Goal: Transaction & Acquisition: Purchase product/service

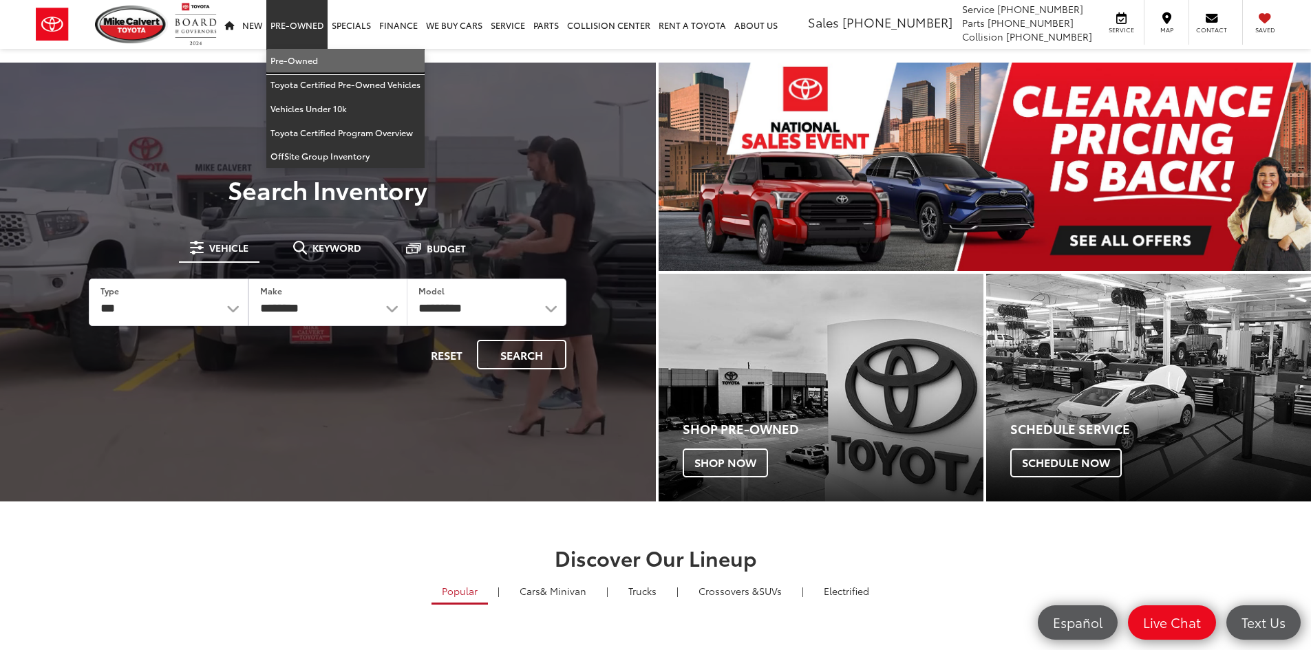
click at [296, 54] on link "Pre-Owned" at bounding box center [345, 61] width 158 height 24
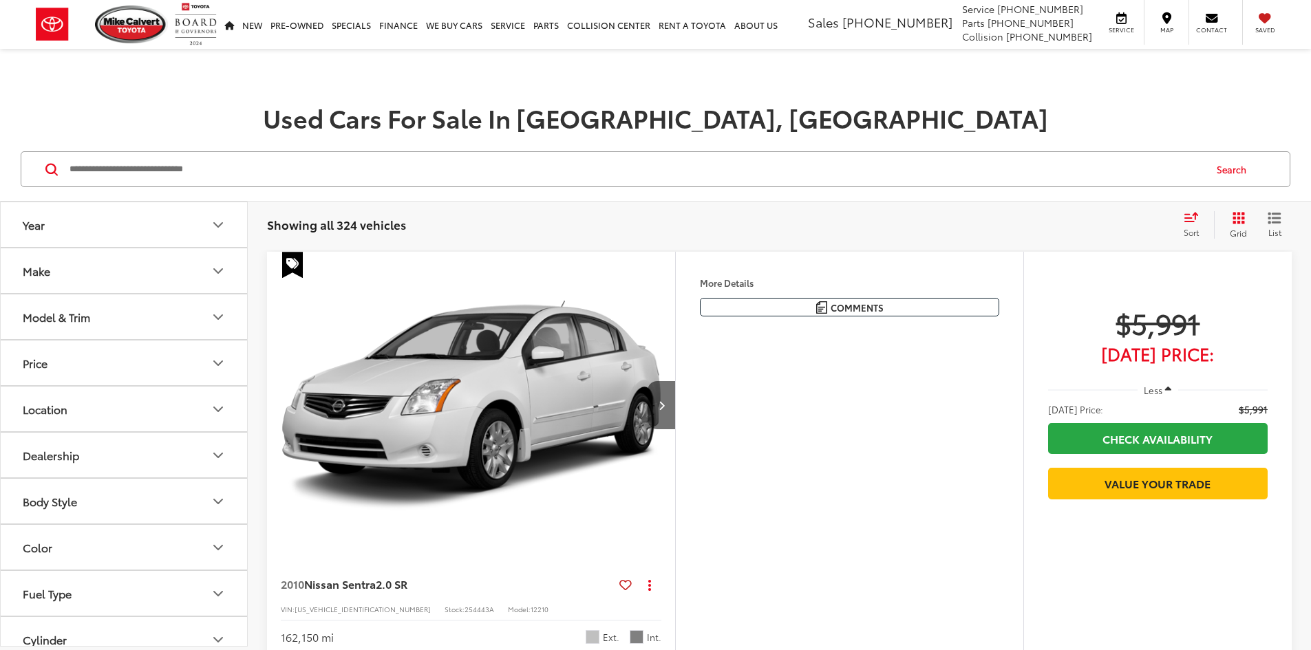
click at [230, 154] on input "Search by Make, Model, or Keyword" at bounding box center [636, 169] width 1136 height 33
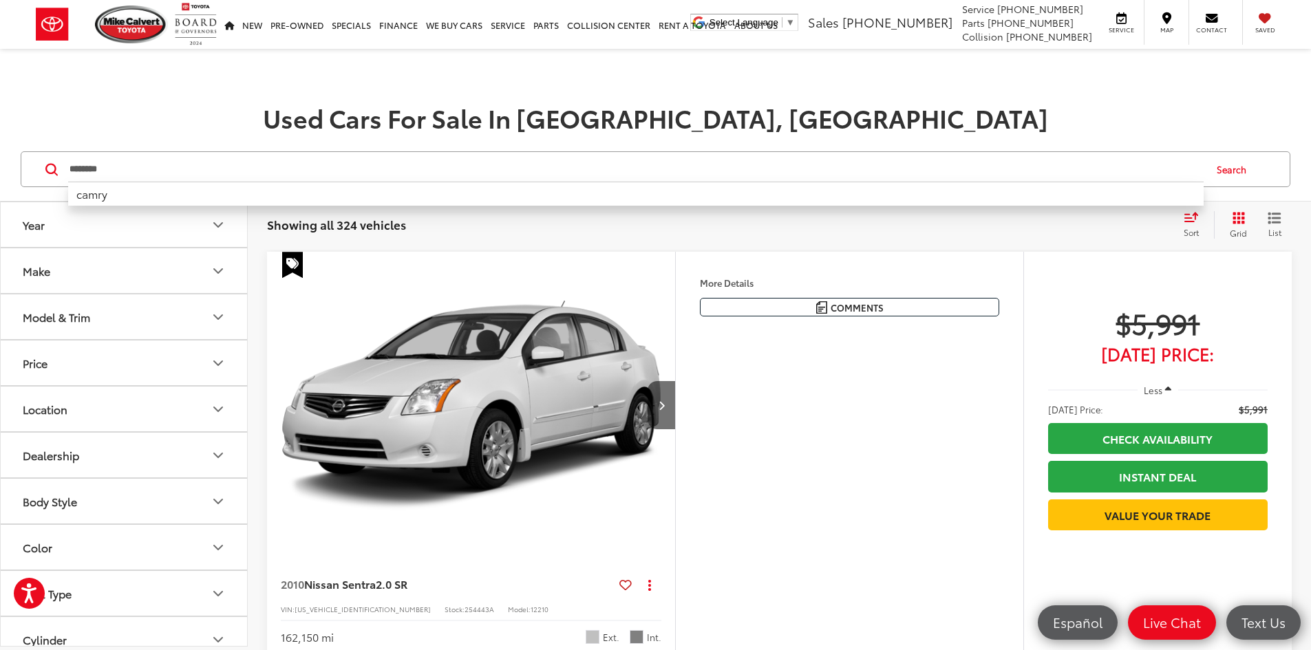
type input "********"
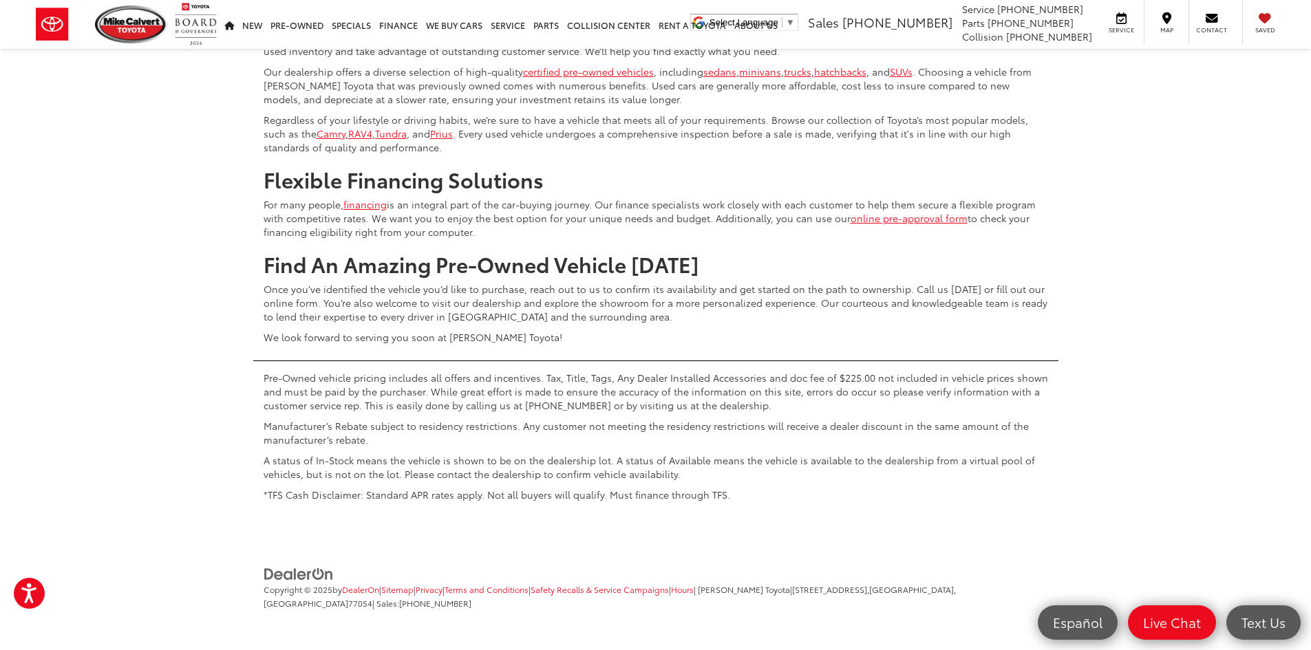
scroll to position [6539, 0]
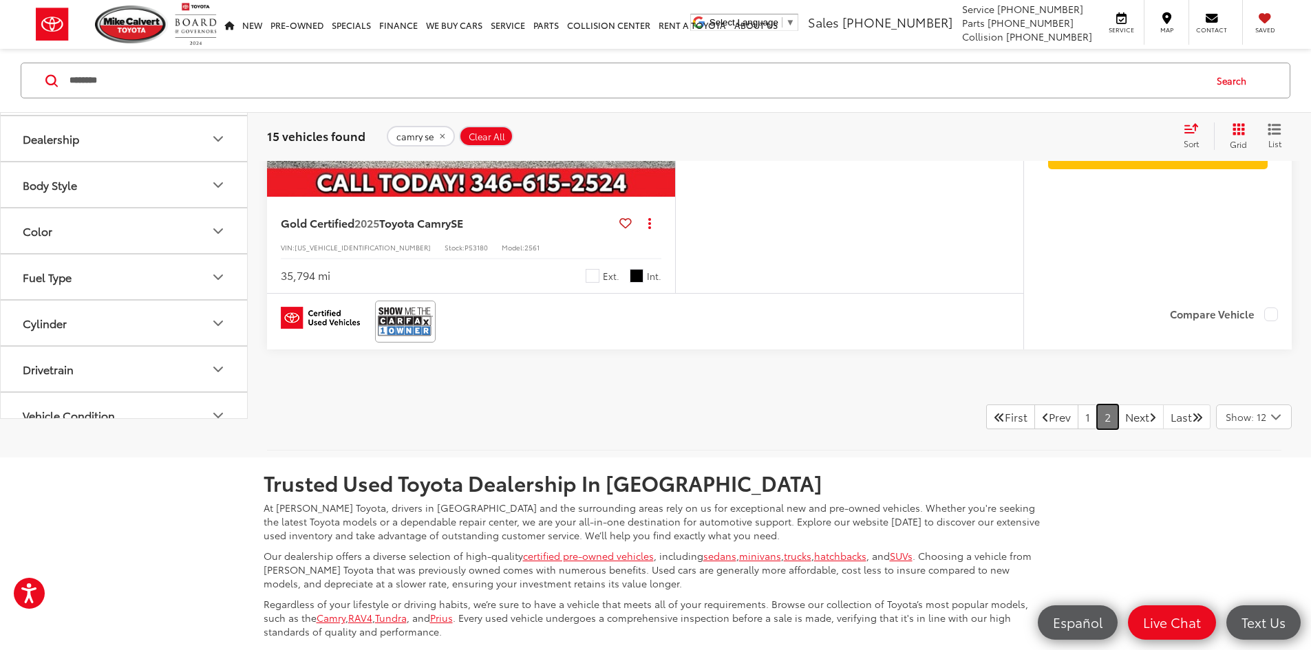
scroll to position [1328, 0]
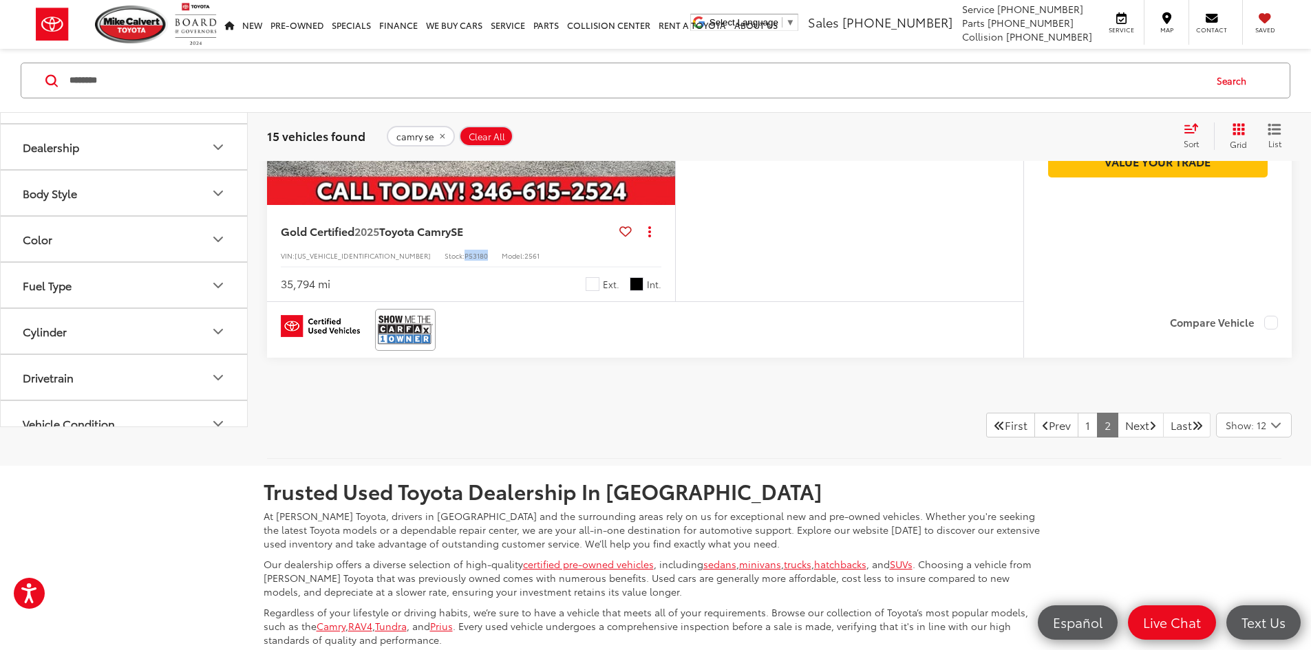
drag, startPoint x: 403, startPoint y: 508, endPoint x: 431, endPoint y: 508, distance: 28.2
click at [432, 259] on div "VIN: [US_VEHICLE_IDENTIFICATION_NUMBER] Stock: P53180 Model: 2561" at bounding box center [471, 255] width 381 height 10
copy span "P53180"
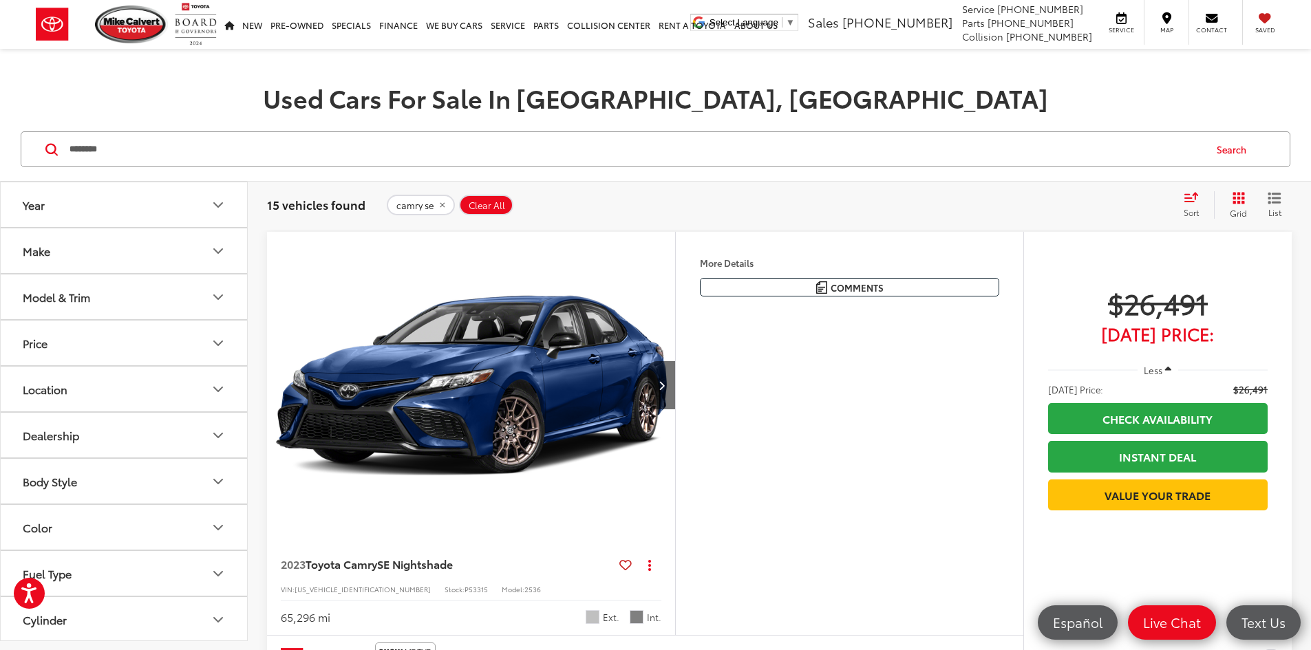
scroll to position [0, 0]
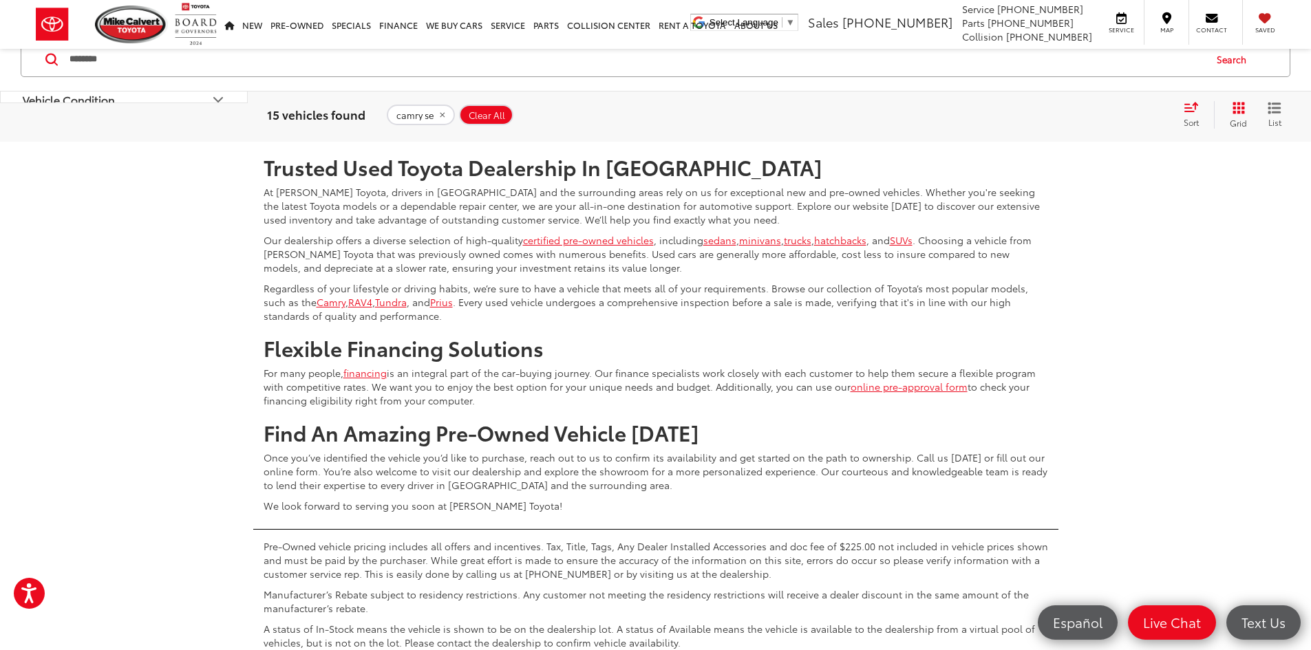
click at [1078, 114] on link "1" at bounding box center [1088, 101] width 20 height 25
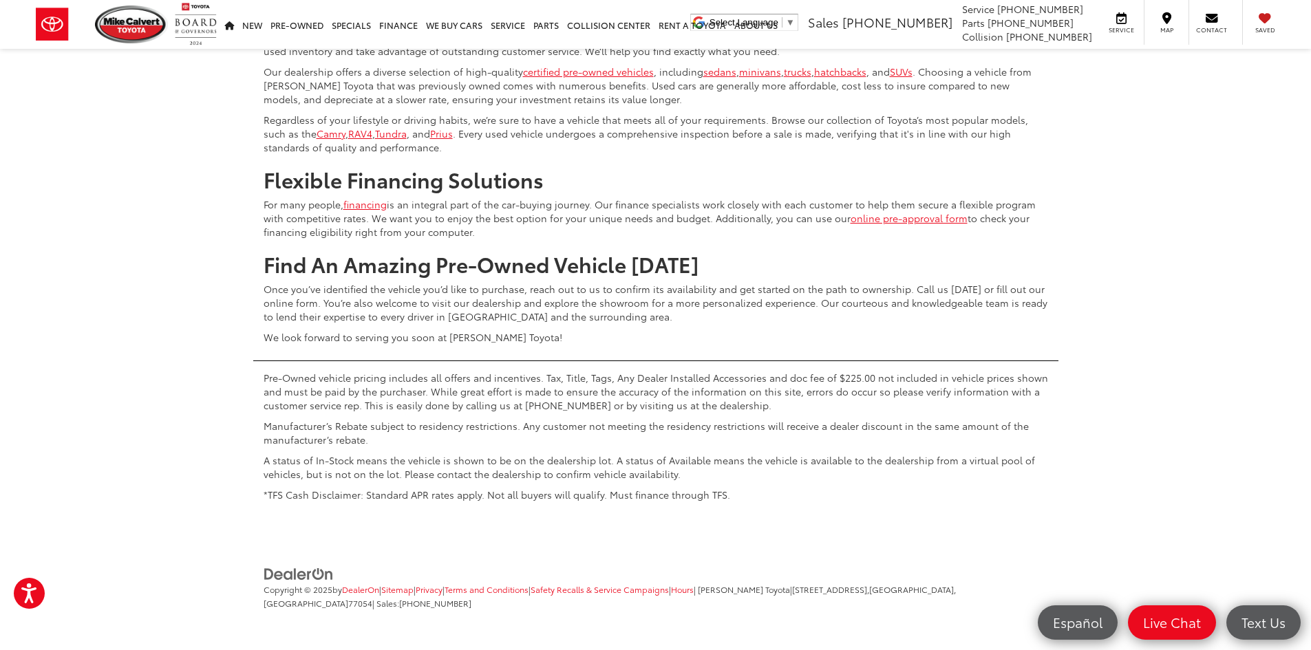
scroll to position [6627, 0]
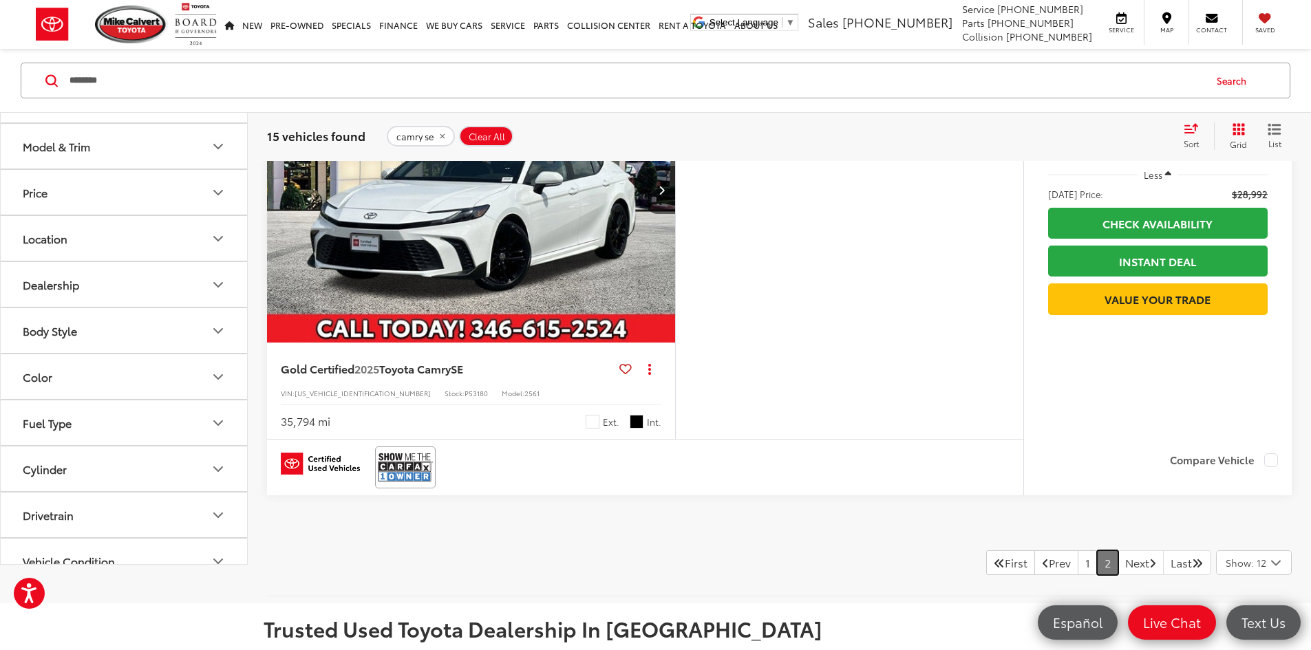
scroll to position [1328, 0]
